Goal: Information Seeking & Learning: Learn about a topic

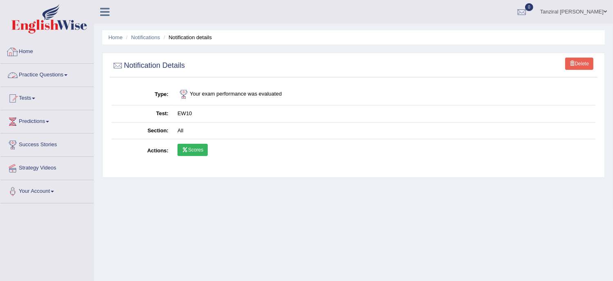
click at [33, 55] on link "Home" at bounding box center [46, 50] width 93 height 20
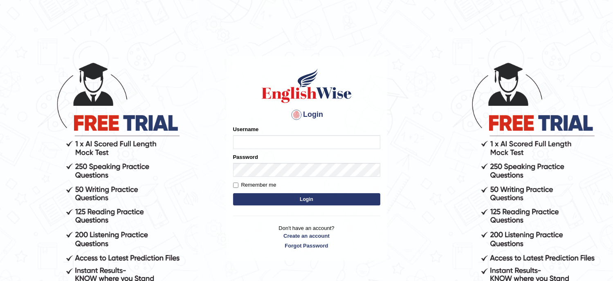
type input "Tanziral"
click at [296, 199] on button "Login" at bounding box center [306, 199] width 147 height 12
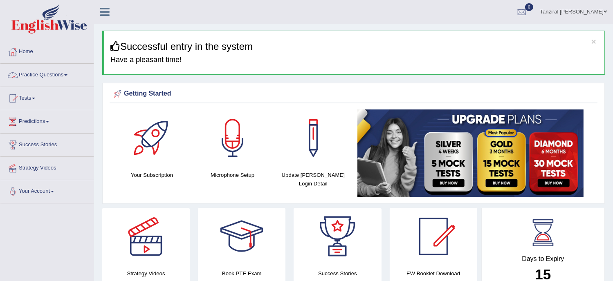
click at [42, 76] on link "Practice Questions" at bounding box center [46, 74] width 93 height 20
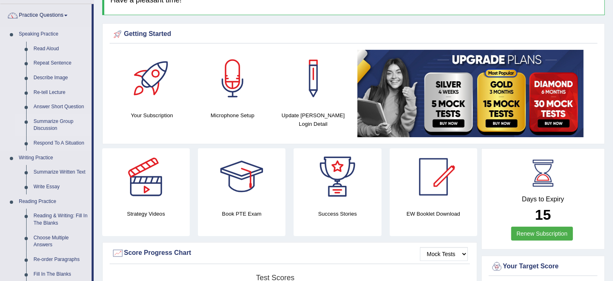
scroll to position [101, 0]
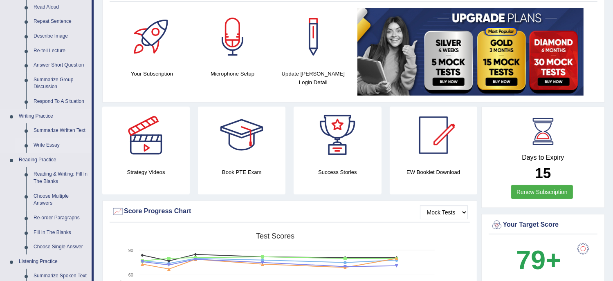
click at [52, 146] on link "Write Essay" at bounding box center [61, 145] width 62 height 15
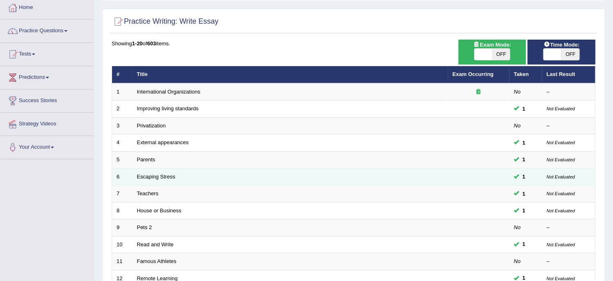
scroll to position [43, 0]
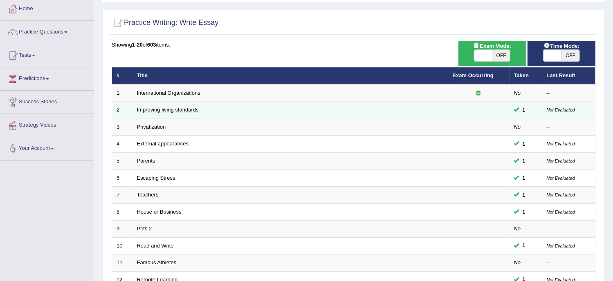
click at [177, 107] on link "Improving living standards" at bounding box center [168, 110] width 62 height 6
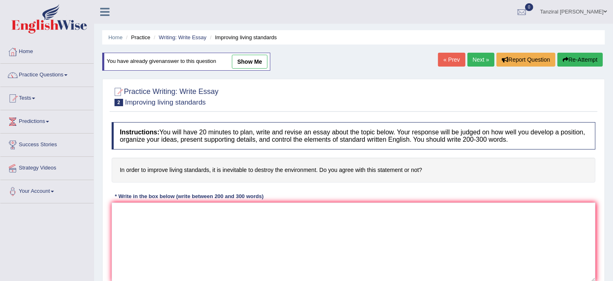
click at [262, 66] on link "show me" at bounding box center [250, 62] width 36 height 14
type textarea "The increasing concern of improving living standards at the cost of destroying …"
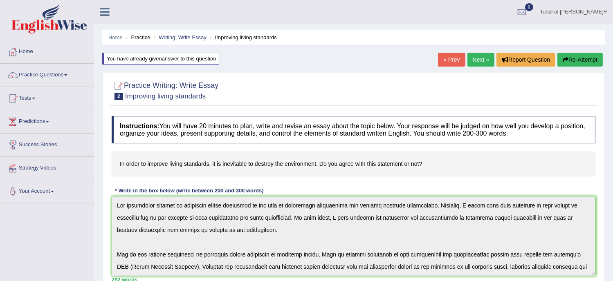
click at [473, 60] on link "Next »" at bounding box center [480, 60] width 27 height 14
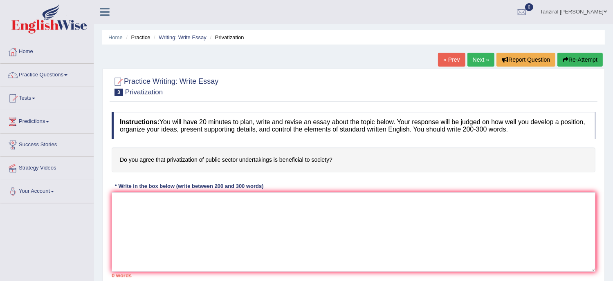
click at [473, 60] on link "Next »" at bounding box center [480, 60] width 27 height 14
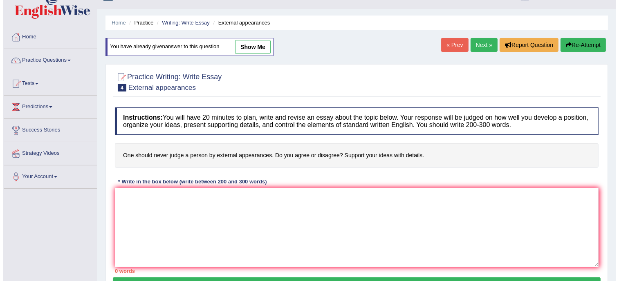
scroll to position [13, 0]
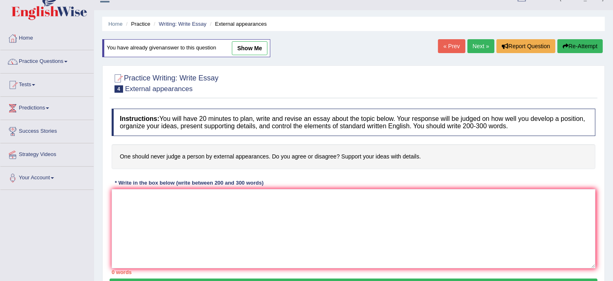
click at [252, 44] on link "show me" at bounding box center [250, 48] width 36 height 14
type textarea "The increasing concern of judging a person by external appearances has ignited …"
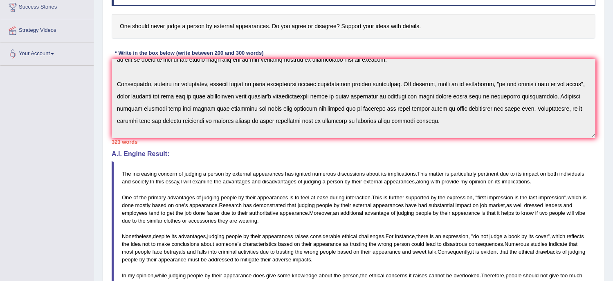
scroll to position [135, 0]
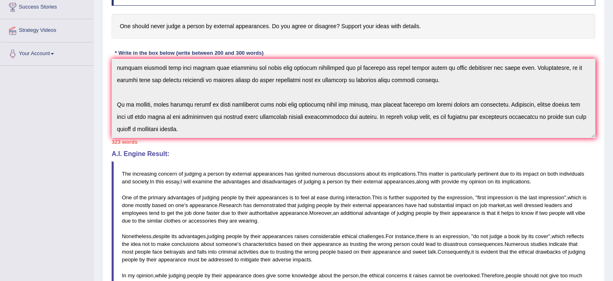
click at [237, 169] on div "Instructions: You will have 20 minutes to plan, write and revise an essay about…" at bounding box center [354, 178] width 488 height 408
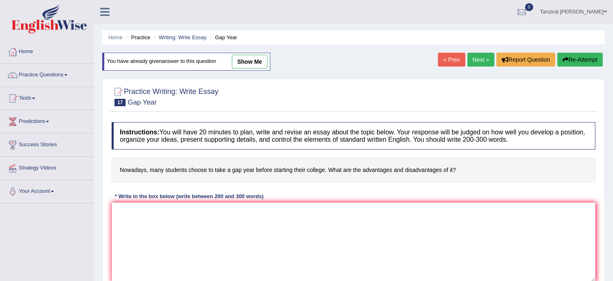
click at [471, 62] on link "Next »" at bounding box center [480, 60] width 27 height 14
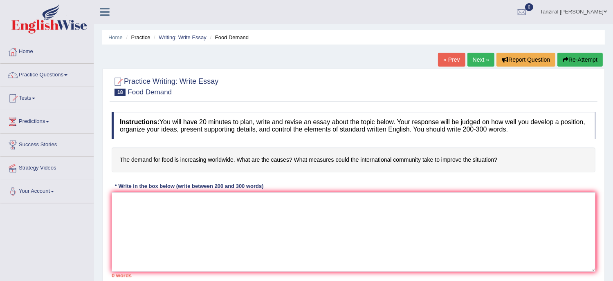
click at [478, 59] on link "Next »" at bounding box center [480, 60] width 27 height 14
click at [474, 62] on link "Next »" at bounding box center [480, 60] width 27 height 14
click at [476, 63] on link "Next »" at bounding box center [480, 60] width 27 height 14
click at [480, 60] on link "Next »" at bounding box center [480, 60] width 27 height 14
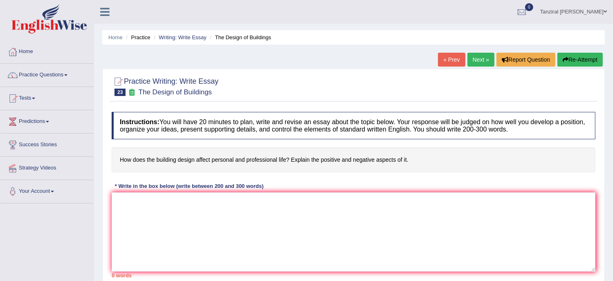
click at [480, 60] on link "Next »" at bounding box center [480, 60] width 27 height 14
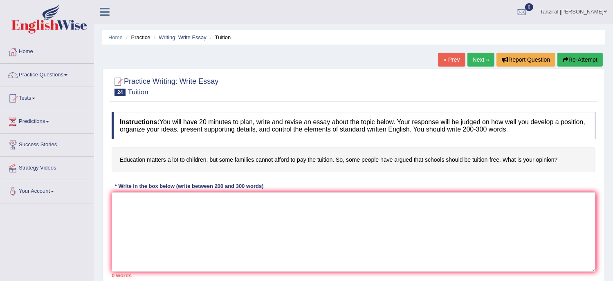
click at [447, 59] on link "« Prev" at bounding box center [451, 60] width 27 height 14
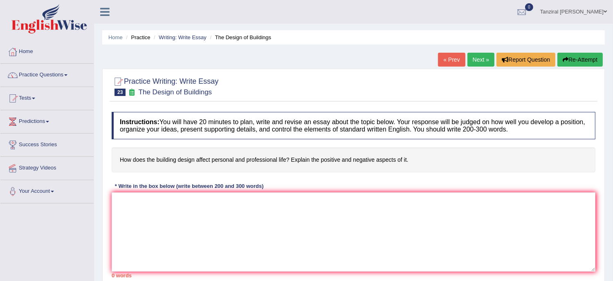
click at [475, 63] on link "Next »" at bounding box center [480, 60] width 27 height 14
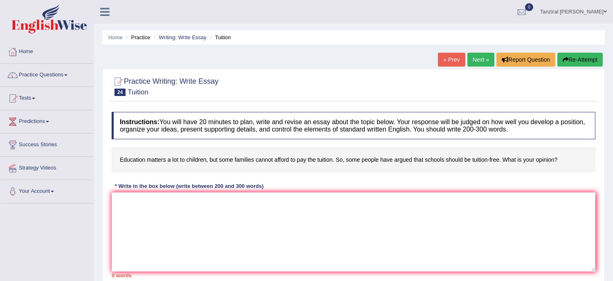
click at [476, 64] on link "Next »" at bounding box center [480, 60] width 27 height 14
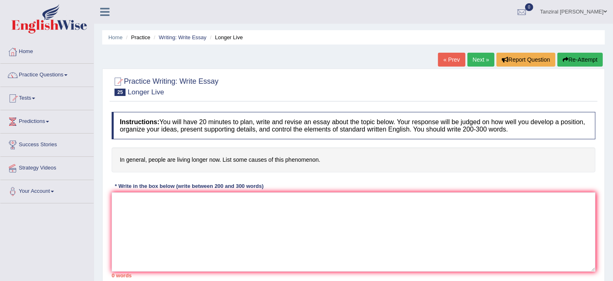
click at [477, 63] on link "Next »" at bounding box center [480, 60] width 27 height 14
click at [41, 76] on link "Practice Questions" at bounding box center [46, 74] width 93 height 20
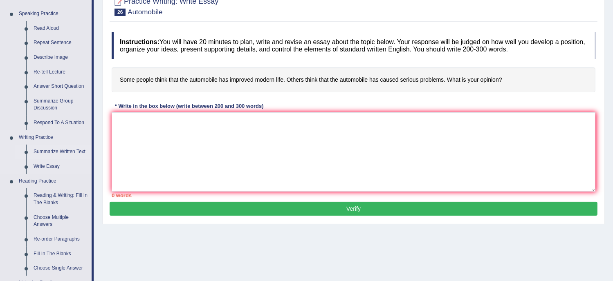
scroll to position [80, 0]
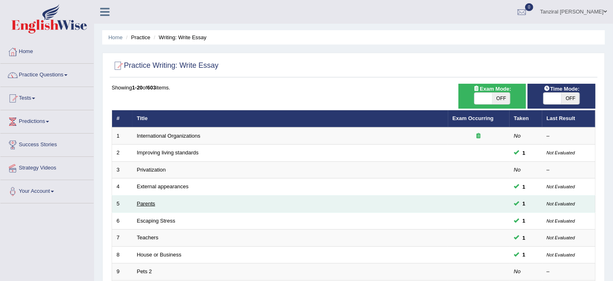
click at [144, 201] on link "Parents" at bounding box center [146, 204] width 18 height 6
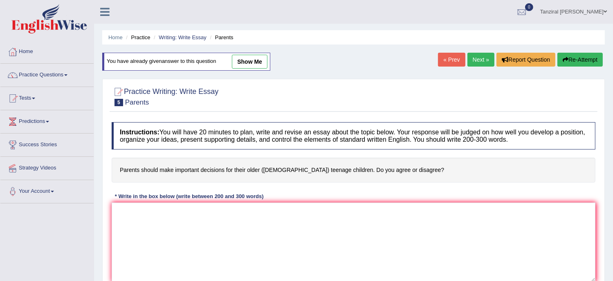
click at [253, 60] on link "show me" at bounding box center [250, 62] width 36 height 14
type textarea "The increasing prominence of parents making important decisions for their older…"
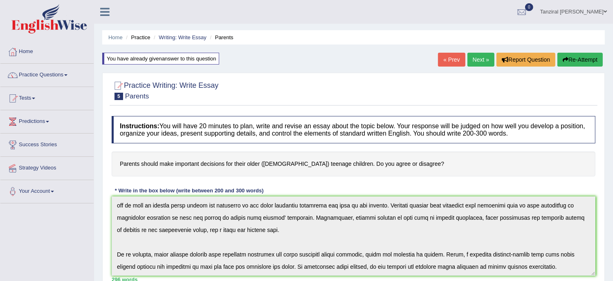
click at [475, 61] on link "Next »" at bounding box center [480, 60] width 27 height 14
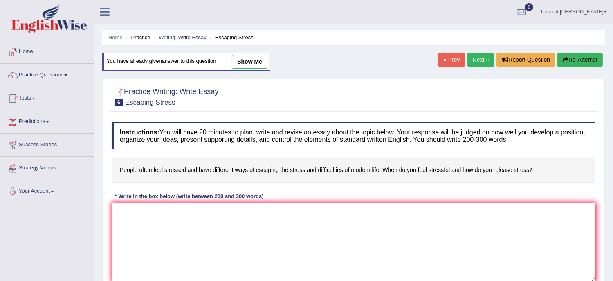
click at [246, 63] on link "show me" at bounding box center [250, 62] width 36 height 14
type textarea "The increasing concern of people feeling stressed due to difficulties of modern…"
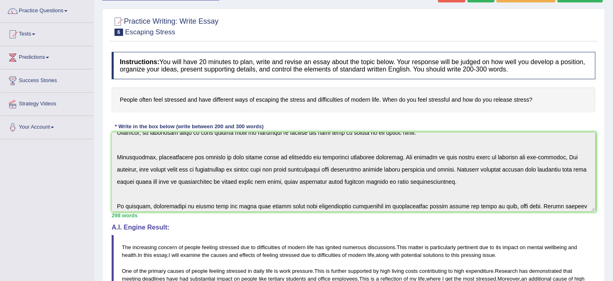
scroll to position [98, 0]
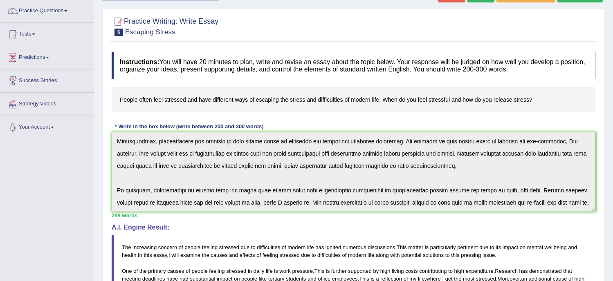
click at [498, 229] on div "Instructions: You will have 20 minutes to plan, write and revise an essay about…" at bounding box center [354, 244] width 488 height 392
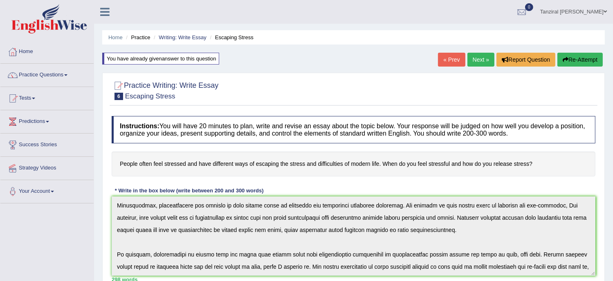
click at [483, 63] on link "Next »" at bounding box center [480, 60] width 27 height 14
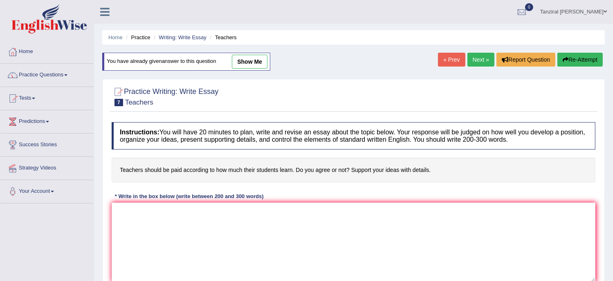
click at [255, 60] on link "show me" at bounding box center [250, 62] width 36 height 14
type textarea "The increasing concern of whether teacher's should be paid according to student…"
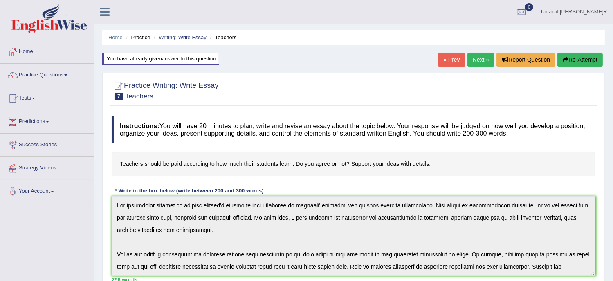
click at [473, 58] on link "Next »" at bounding box center [480, 60] width 27 height 14
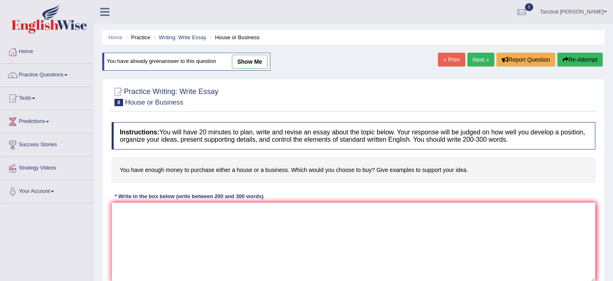
click at [251, 58] on link "show me" at bounding box center [250, 62] width 36 height 14
type textarea "The increasing prominence of investment in house or business has ignited numero…"
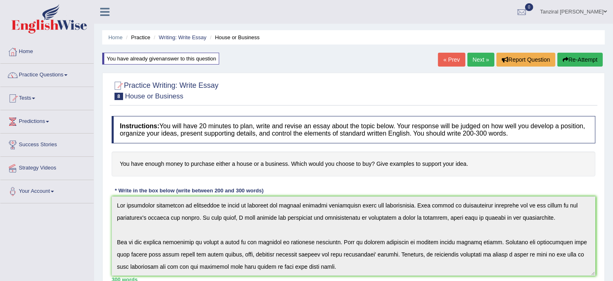
click at [477, 64] on link "Next »" at bounding box center [480, 60] width 27 height 14
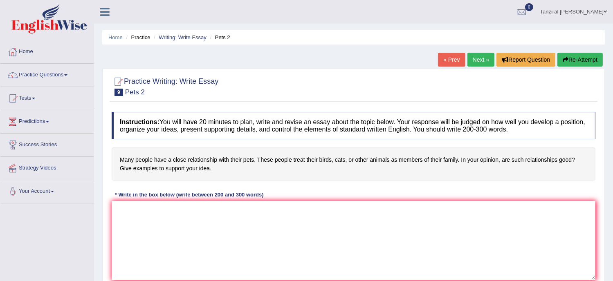
click at [471, 58] on link "Next »" at bounding box center [480, 60] width 27 height 14
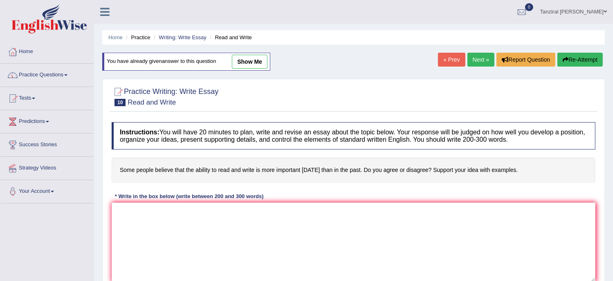
click at [242, 59] on link "show me" at bounding box center [250, 62] width 36 height 14
type textarea "The increasing concern of some people believing that the ability to read and wr…"
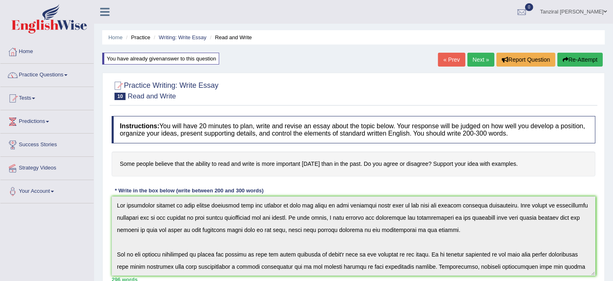
click at [483, 55] on link "Next »" at bounding box center [480, 60] width 27 height 14
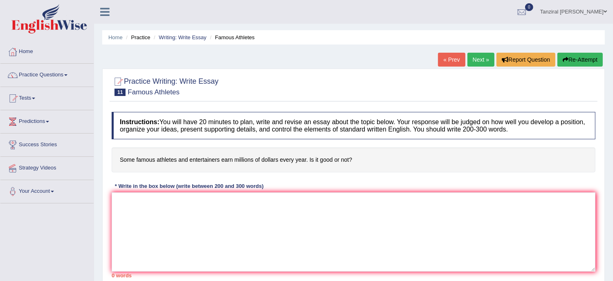
click at [484, 64] on link "Next »" at bounding box center [480, 60] width 27 height 14
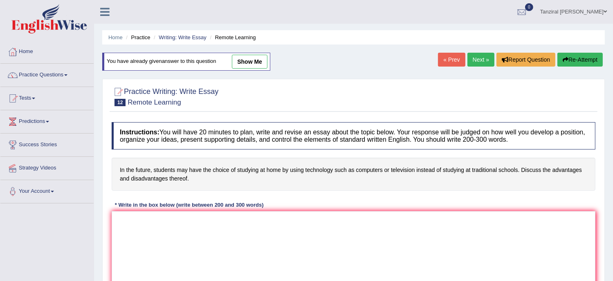
click at [262, 64] on link "show me" at bounding box center [250, 62] width 36 height 14
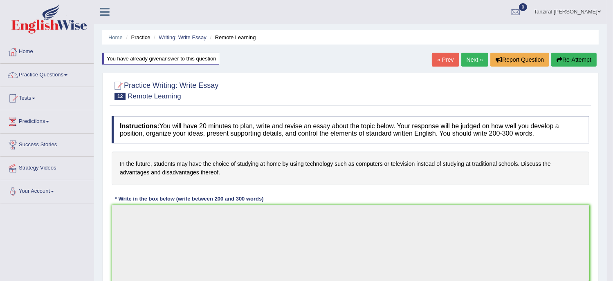
type textarea "The increasing prominence of the statement that in the future, students may hav…"
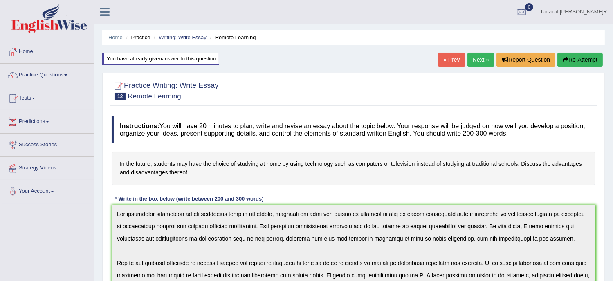
click at [482, 60] on link "Next »" at bounding box center [480, 60] width 27 height 14
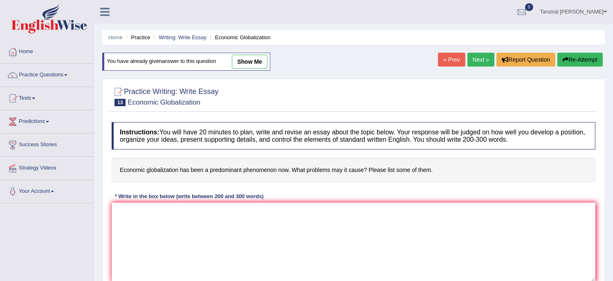
click at [246, 58] on link "show me" at bounding box center [250, 62] width 36 height 14
type textarea "The increasing concern of the statement that economic globalization has been a …"
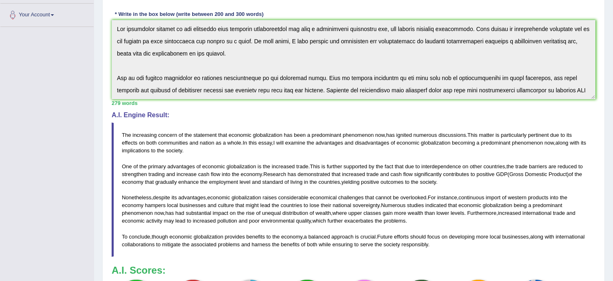
scroll to position [175, 0]
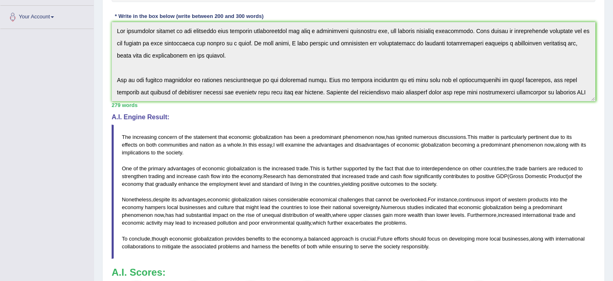
click at [198, 142] on span "and" at bounding box center [193, 145] width 9 height 6
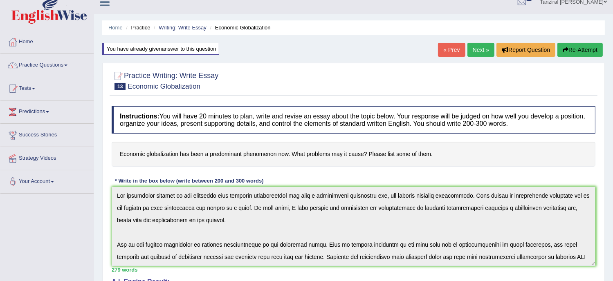
scroll to position [0, 0]
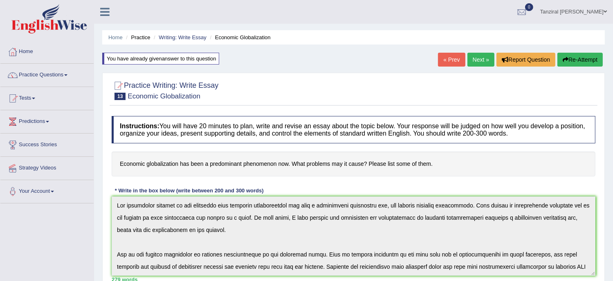
click at [470, 59] on link "Next »" at bounding box center [480, 60] width 27 height 14
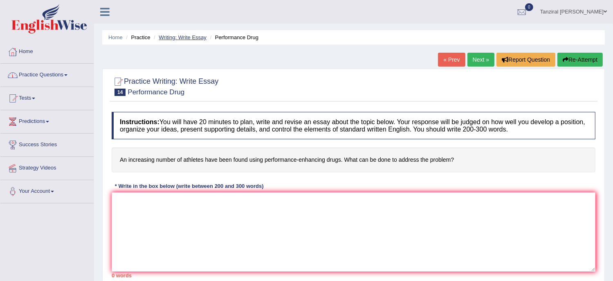
click at [173, 38] on link "Writing: Write Essay" at bounding box center [183, 37] width 48 height 6
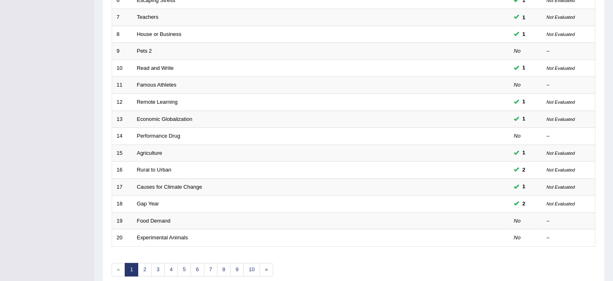
scroll to position [222, 0]
click at [245, 190] on td "Causes for Climate Change" at bounding box center [290, 186] width 316 height 17
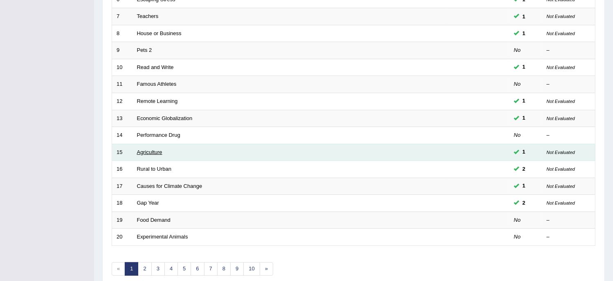
click at [153, 150] on link "Agriculture" at bounding box center [149, 152] width 25 height 6
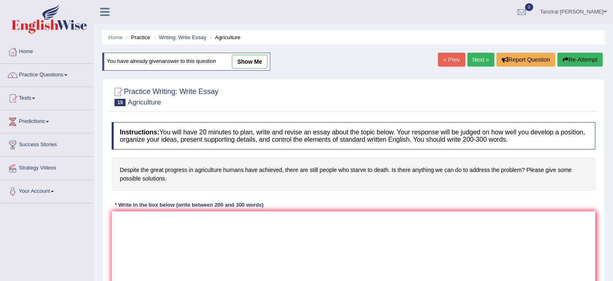
click at [258, 66] on link "show me" at bounding box center [250, 62] width 36 height 14
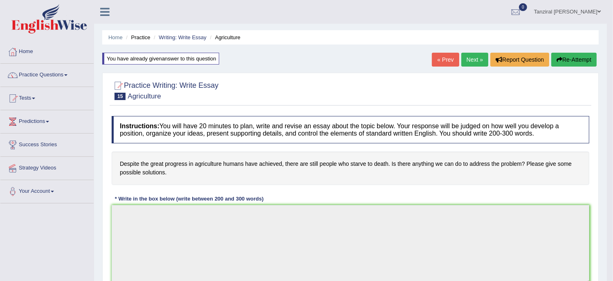
type textarea "The increasing concern of the statemnet that despite the great progress in agri…"
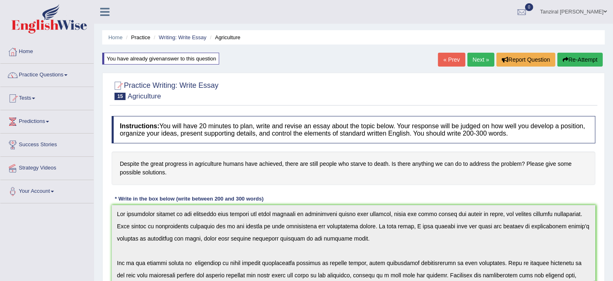
click at [483, 61] on link "Next »" at bounding box center [480, 60] width 27 height 14
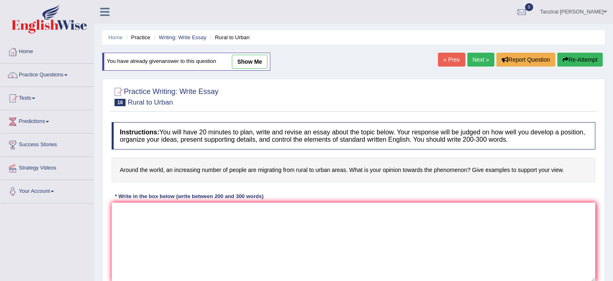
click at [247, 63] on link "show me" at bounding box center [250, 62] width 36 height 14
type textarea "The growing prominence of the statement that around the world, an increasing nu…"
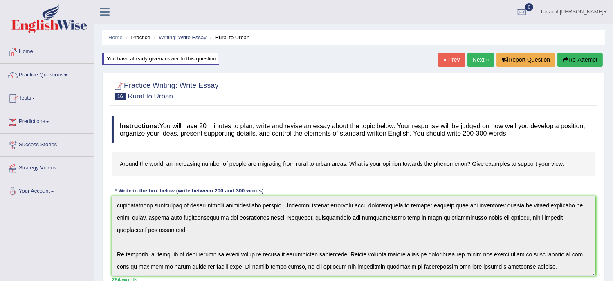
click at [475, 62] on link "Next »" at bounding box center [480, 60] width 27 height 14
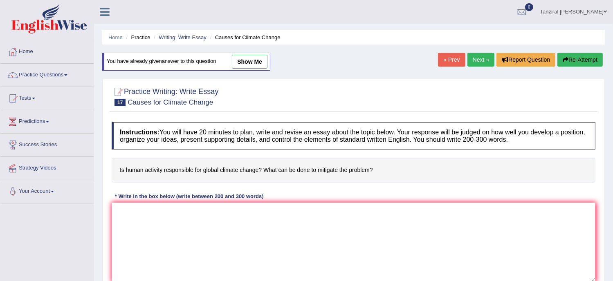
click at [254, 63] on link "show me" at bounding box center [250, 62] width 36 height 14
type textarea "The increasing concern whether human activity is responsible for global climate…"
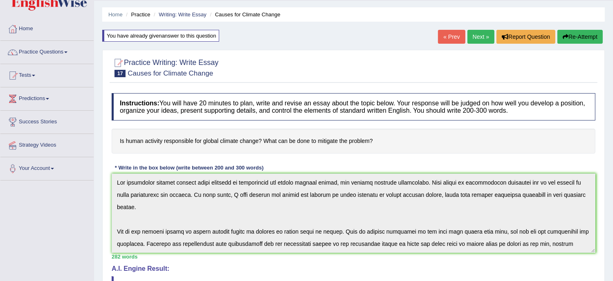
scroll to position [22, 0]
click at [478, 42] on link "Next »" at bounding box center [480, 37] width 27 height 14
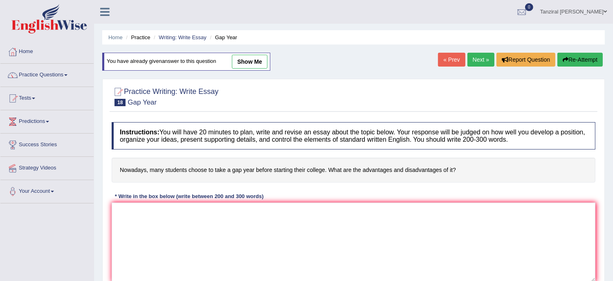
click at [251, 57] on link "show me" at bounding box center [250, 62] width 36 height 14
type textarea "The increasing prominence of many students choosing to take a gap year before s…"
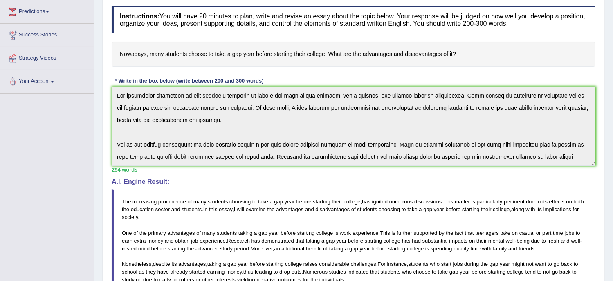
scroll to position [110, 0]
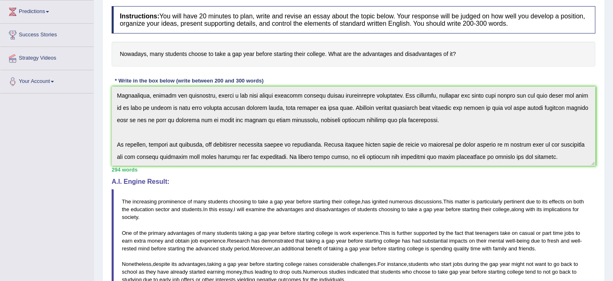
click at [557, 182] on div "Instructions: You will have 20 minutes to plan, write and revise an essay about…" at bounding box center [354, 198] width 488 height 392
click at [613, 171] on html "Toggle navigation Home Practice Questions Speaking Practice Read Aloud Repeat S…" at bounding box center [306, 30] width 613 height 281
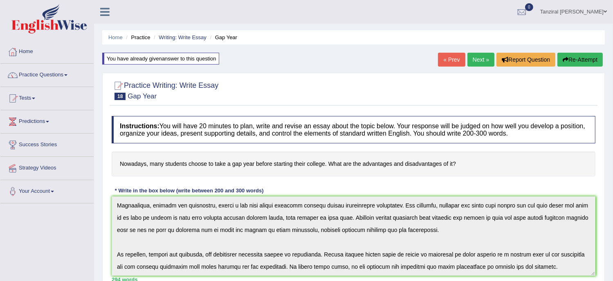
click at [481, 62] on link "Next »" at bounding box center [480, 60] width 27 height 14
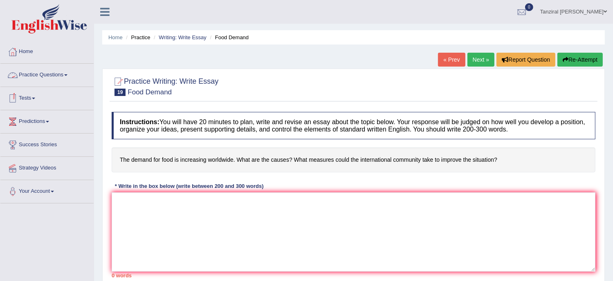
click at [44, 76] on link "Practice Questions" at bounding box center [46, 74] width 93 height 20
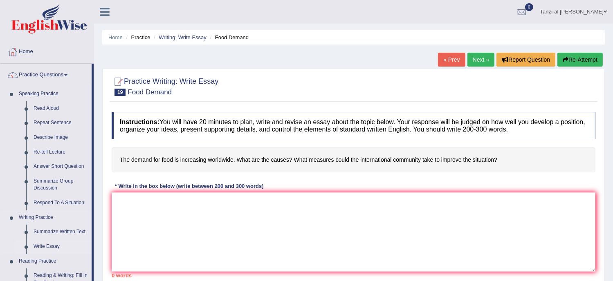
click at [56, 245] on link "Write Essay" at bounding box center [61, 247] width 62 height 15
